Goal: Book appointment/travel/reservation

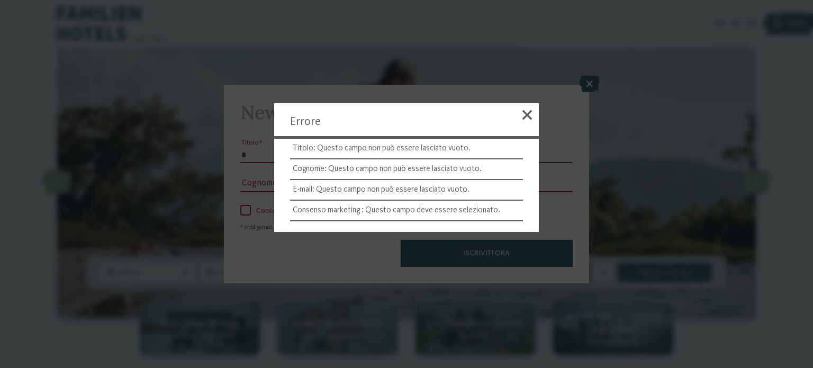
click at [583, 86] on div at bounding box center [406, 184] width 813 height 368
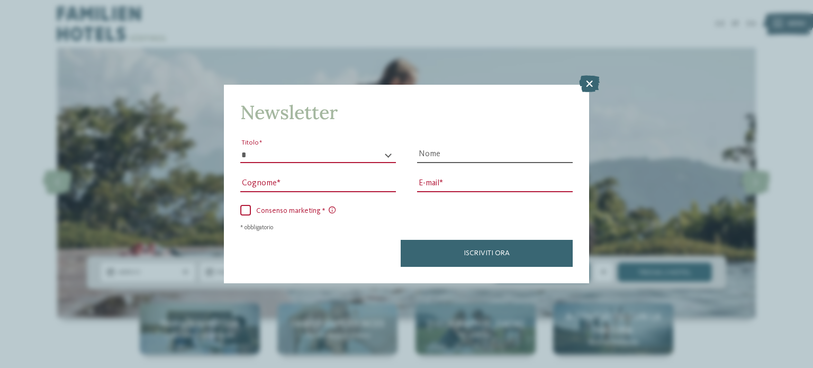
click at [597, 82] on icon at bounding box center [589, 83] width 21 height 17
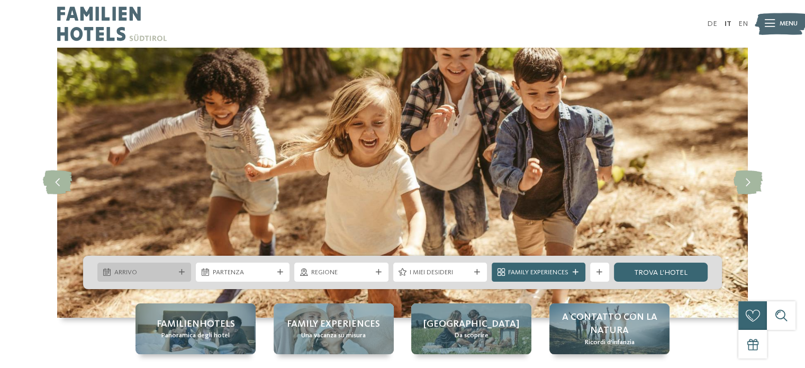
click at [173, 272] on span "Arrivo" at bounding box center [144, 273] width 60 height 10
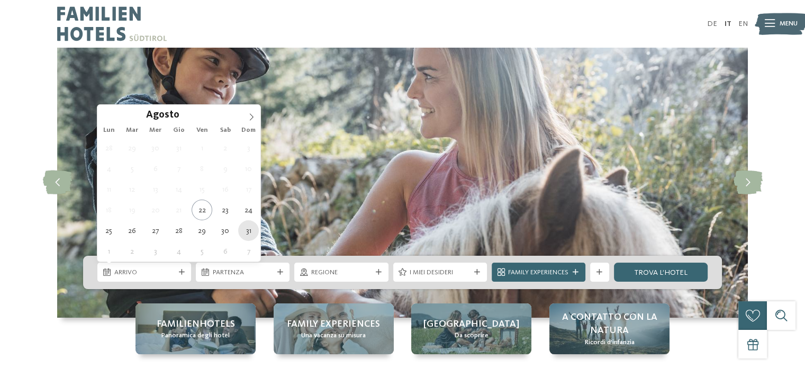
type div "[DATE]"
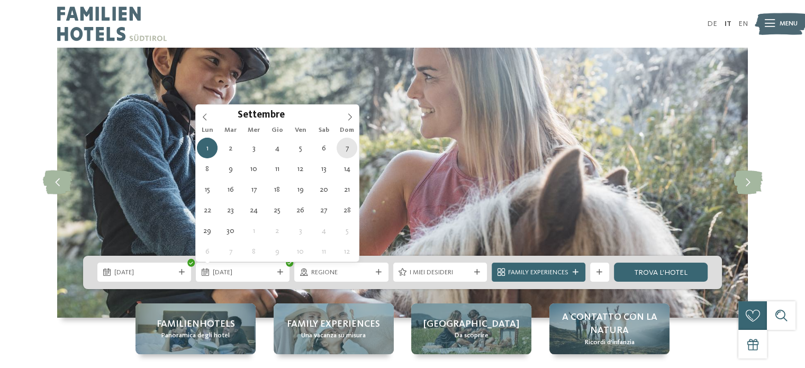
type div "[DATE]"
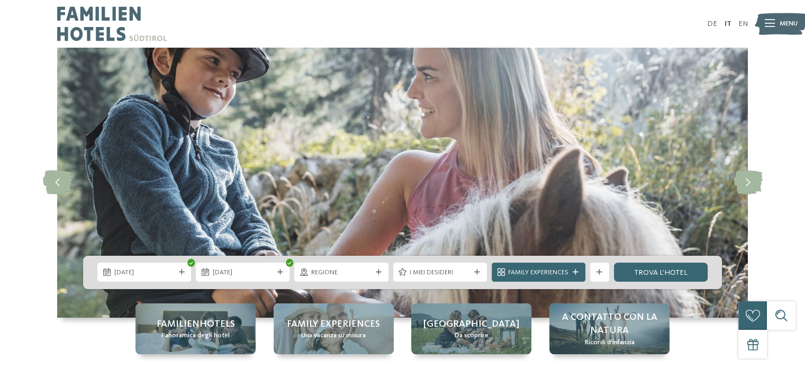
click at [307, 285] on div "31.08.2025 07.09.2025" at bounding box center [402, 272] width 639 height 33
click at [309, 277] on div "Regione" at bounding box center [341, 272] width 65 height 10
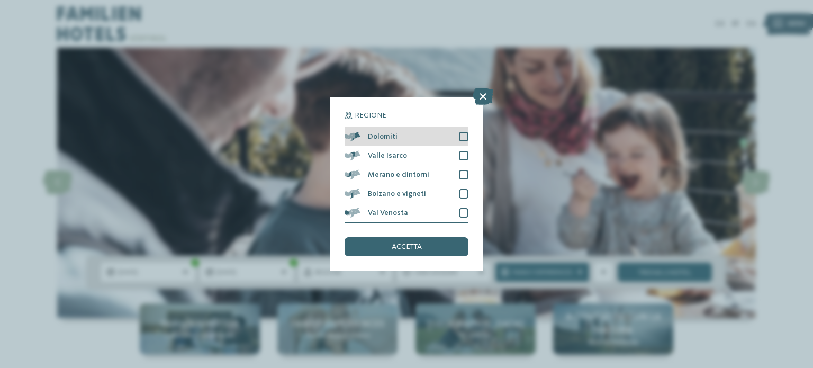
click at [460, 134] on div at bounding box center [464, 137] width 10 height 10
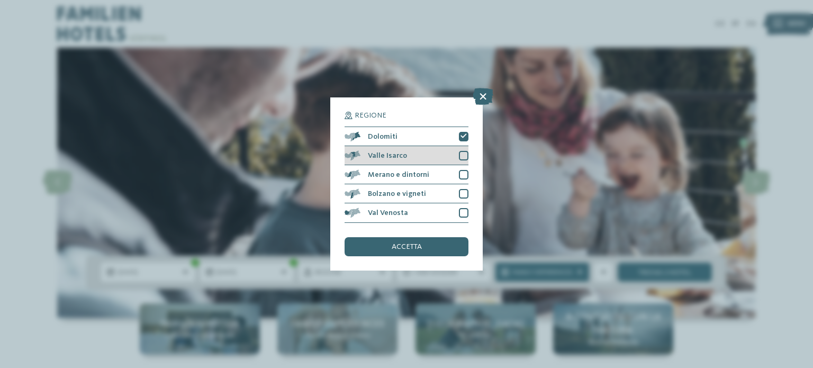
click at [468, 155] on div at bounding box center [464, 156] width 10 height 10
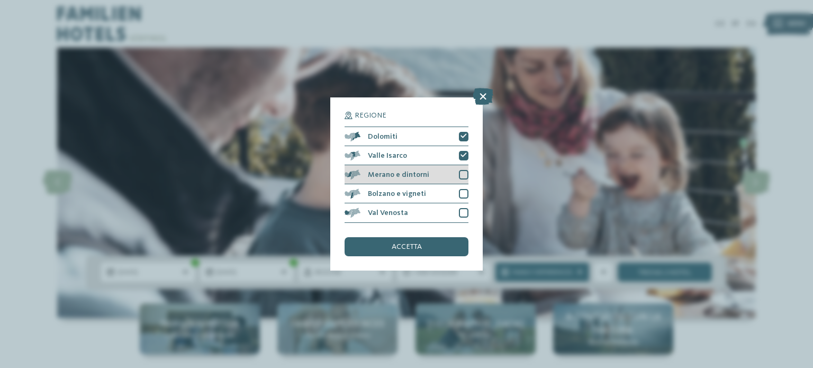
click at [467, 175] on div at bounding box center [464, 175] width 10 height 10
click at [462, 191] on div at bounding box center [464, 194] width 10 height 10
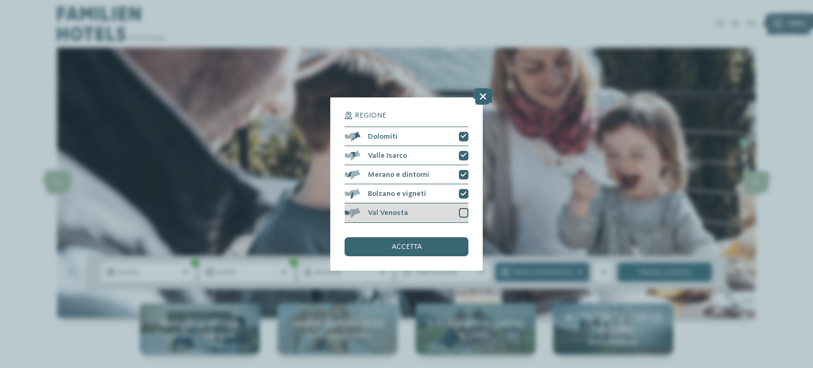
click at [460, 206] on div "Val Venosta" at bounding box center [407, 212] width 124 height 19
click at [453, 233] on div "Regione Dolomiti Valle Isarco" at bounding box center [407, 184] width 124 height 144
click at [452, 243] on div "accetta" at bounding box center [407, 246] width 124 height 19
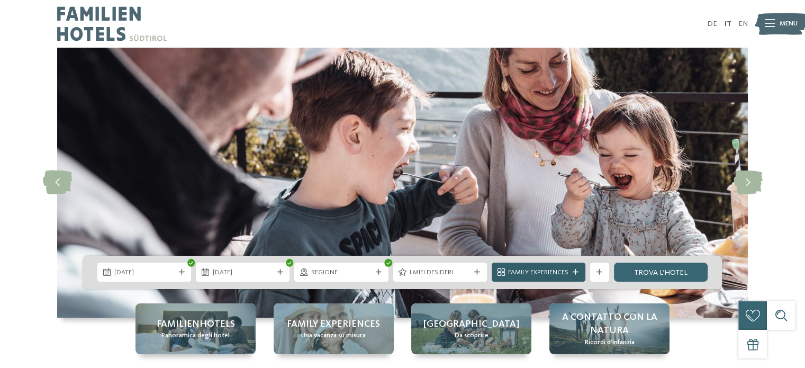
click at [538, 273] on span "Family Experiences" at bounding box center [538, 273] width 60 height 10
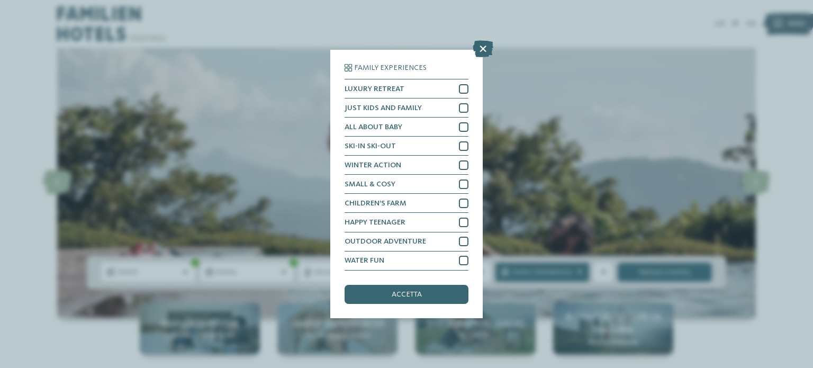
click at [472, 42] on div "Family Experiences LUXURY RETREAT JUST KIDS AND FAMILY" at bounding box center [406, 184] width 813 height 368
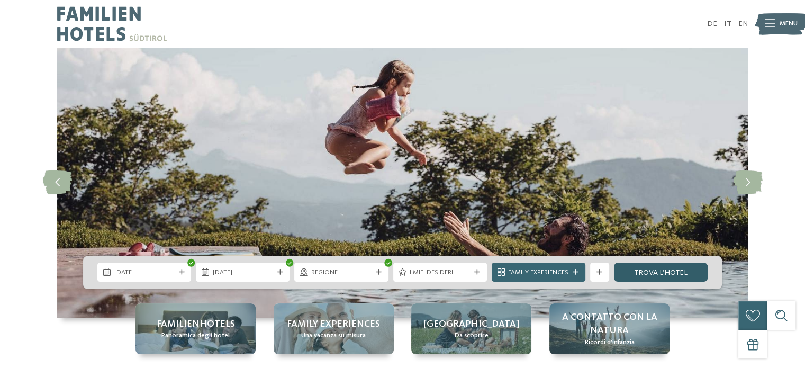
click at [665, 272] on link "trova l’hotel" at bounding box center [661, 272] width 94 height 19
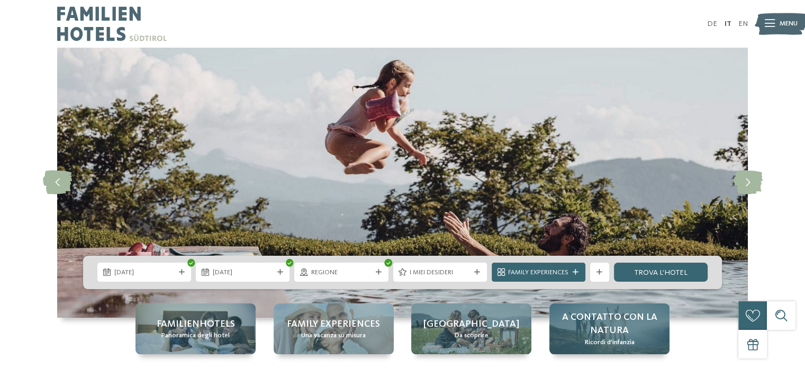
scroll to position [49, 0]
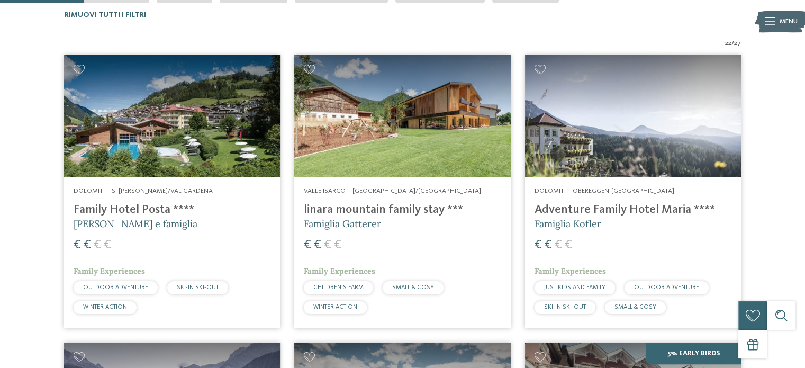
scroll to position [318, 0]
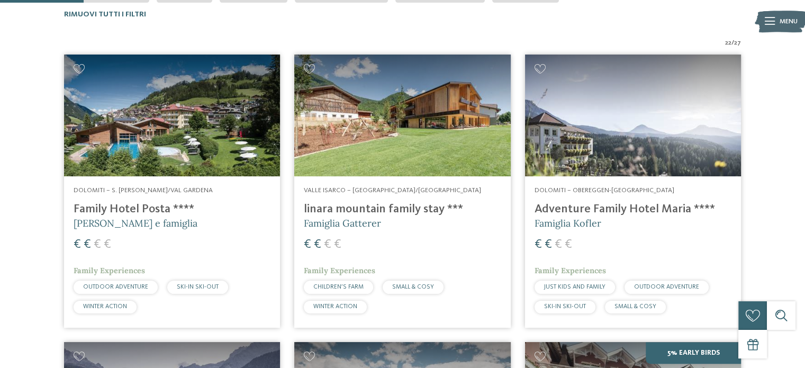
drag, startPoint x: 208, startPoint y: 147, endPoint x: 257, endPoint y: 161, distance: 51.3
click at [208, 146] on img at bounding box center [172, 116] width 216 height 122
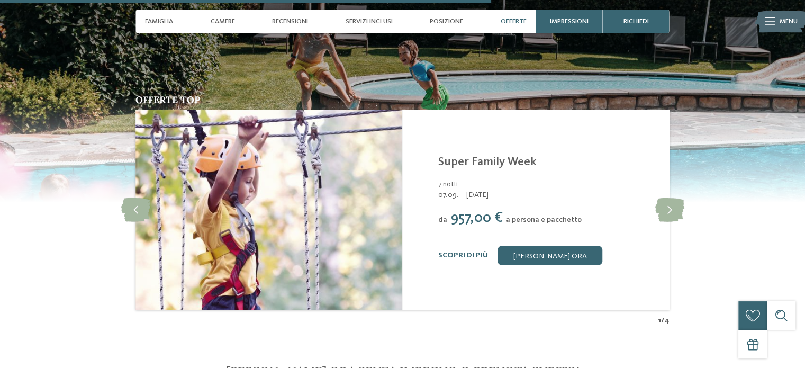
scroll to position [2012, 0]
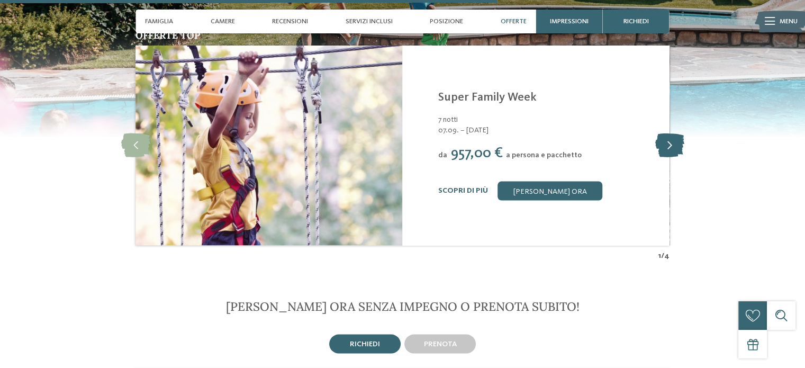
click at [681, 134] on icon at bounding box center [669, 145] width 29 height 24
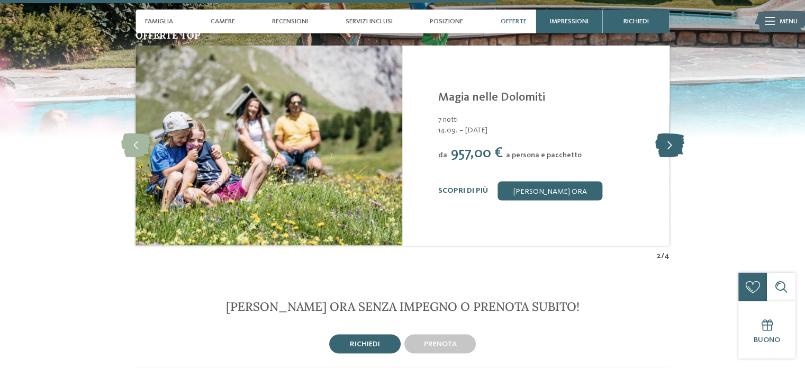
click at [675, 133] on icon at bounding box center [669, 145] width 29 height 24
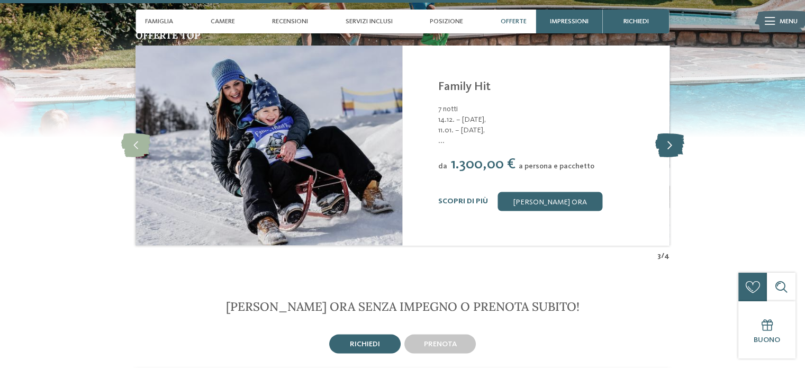
click at [675, 133] on icon at bounding box center [669, 145] width 29 height 24
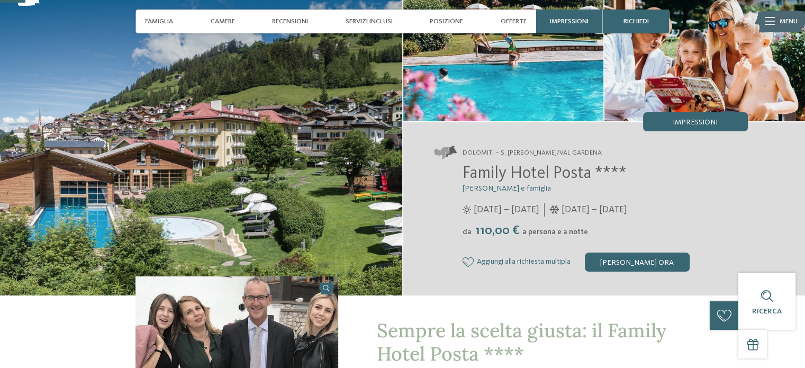
scroll to position [0, 0]
